Goal: Task Accomplishment & Management: Complete application form

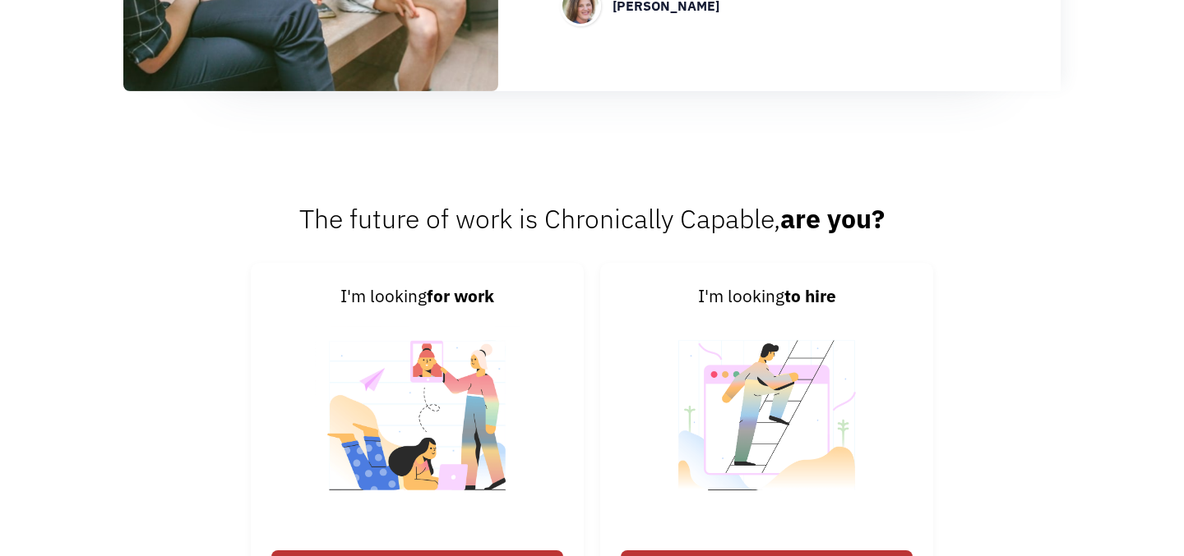
scroll to position [2218, 0]
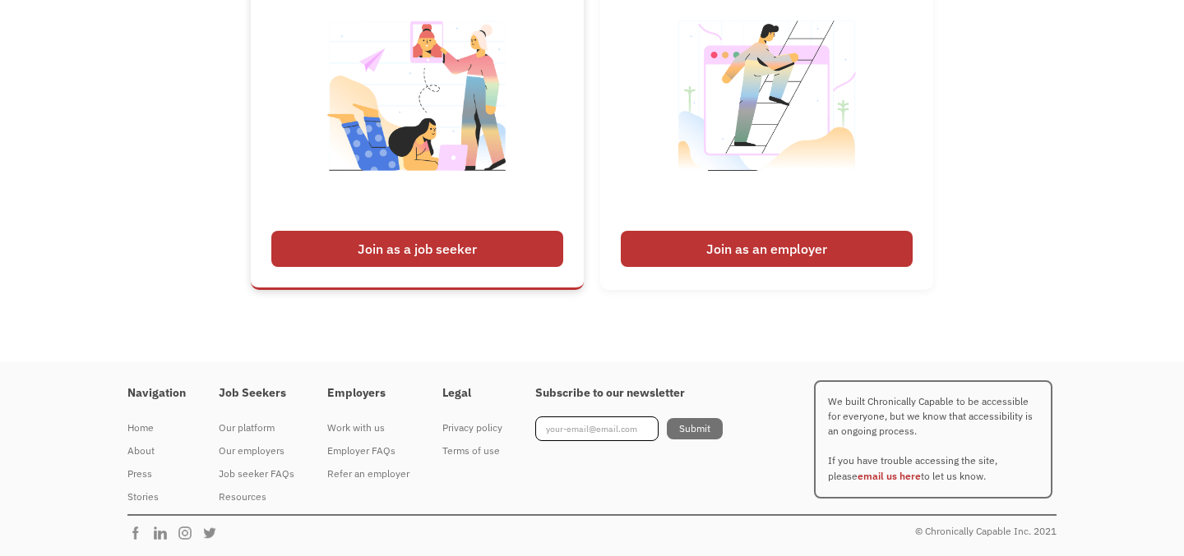
click at [395, 255] on div "Join as a job seeker" at bounding box center [417, 249] width 292 height 36
click at [426, 247] on div "Join as a job seeker" at bounding box center [417, 249] width 292 height 36
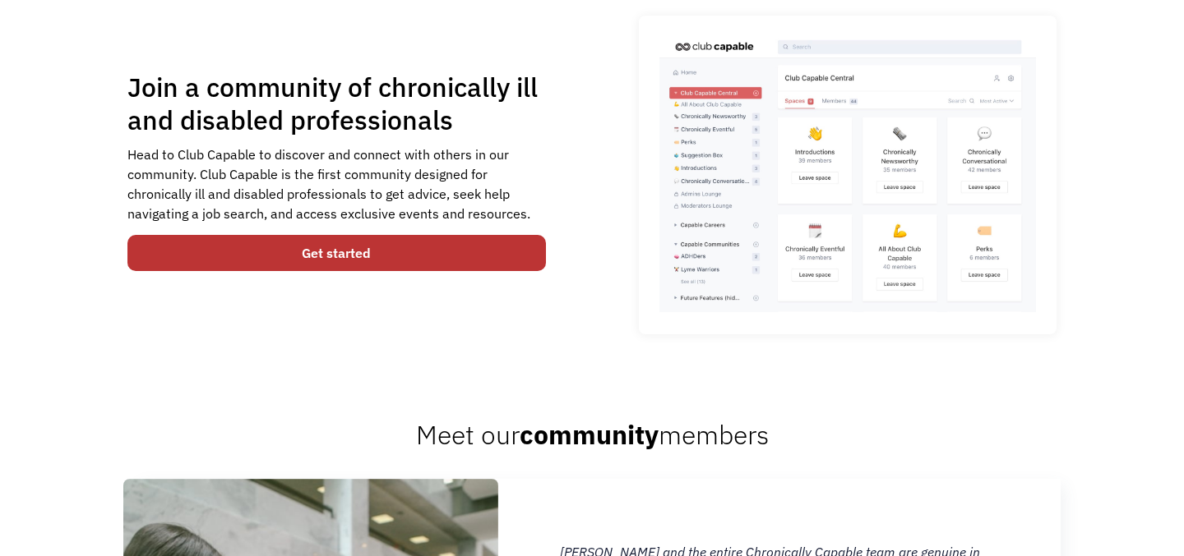
scroll to position [1098, 0]
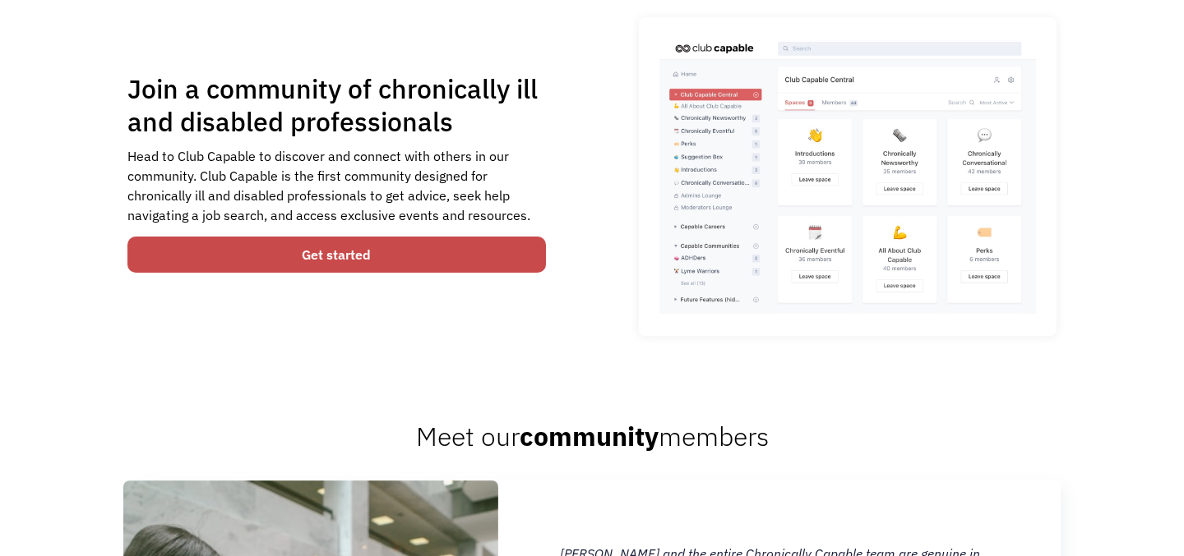
click at [409, 258] on link "Get started" at bounding box center [336, 255] width 418 height 36
